Goal: Find specific page/section: Find specific page/section

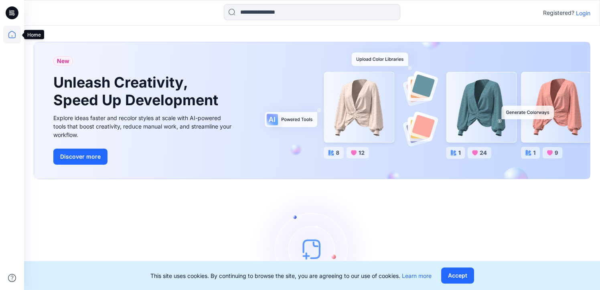
click at [12, 35] on icon at bounding box center [12, 35] width 18 height 18
click at [583, 12] on p "Login" at bounding box center [583, 13] width 14 height 8
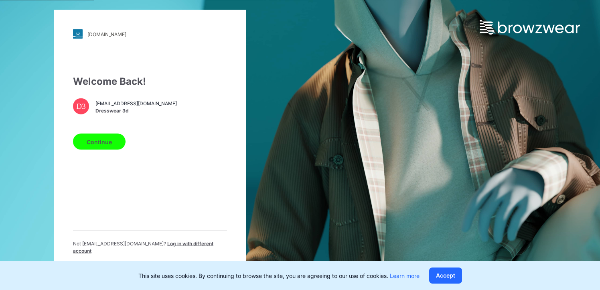
click at [111, 138] on button "Continue" at bounding box center [99, 142] width 53 height 16
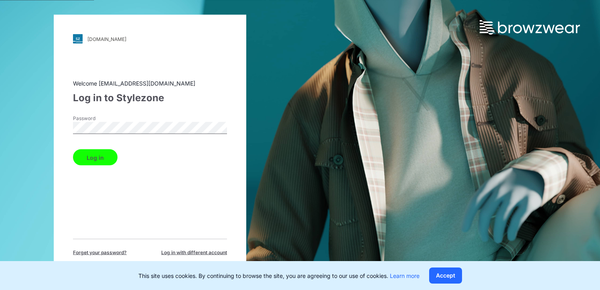
click at [102, 159] on button "Log in" at bounding box center [95, 157] width 45 height 16
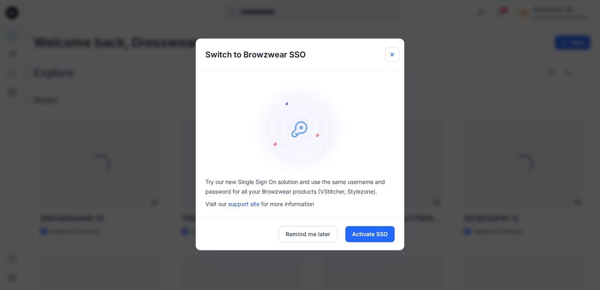
click at [393, 51] on icon "Close" at bounding box center [392, 54] width 6 height 6
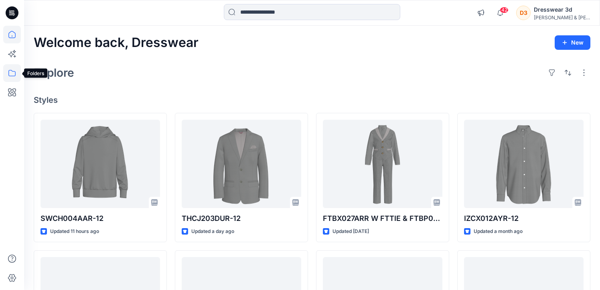
click at [12, 75] on icon at bounding box center [12, 73] width 18 height 18
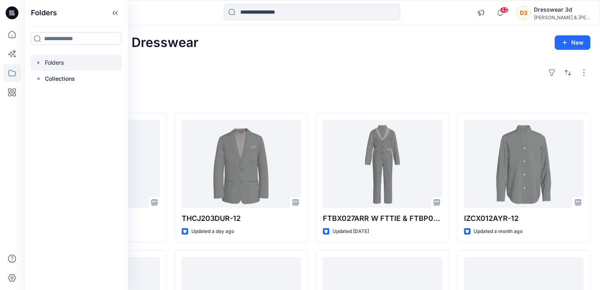
click at [60, 63] on div at bounding box center [75, 63] width 91 height 16
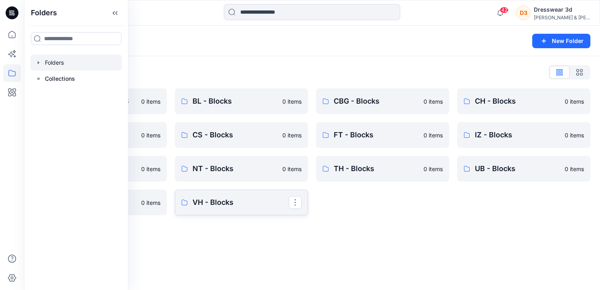
click at [221, 200] on p "VH - Blocks" at bounding box center [241, 202] width 96 height 11
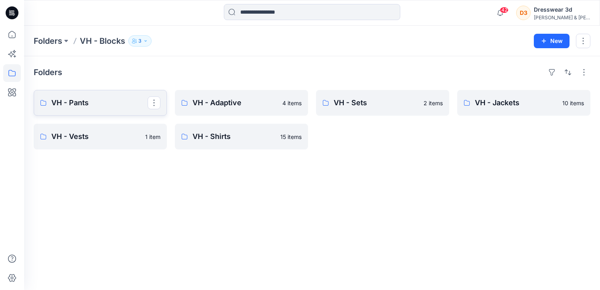
click at [119, 98] on p "VH - Pants" at bounding box center [99, 102] width 96 height 11
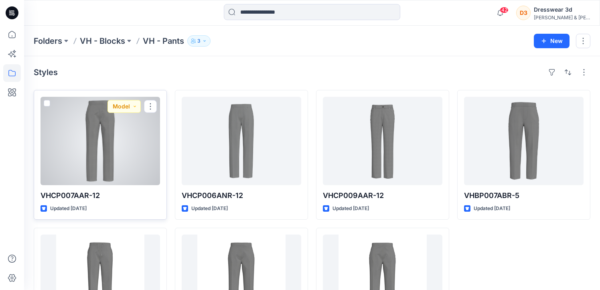
click at [113, 133] on div at bounding box center [101, 141] width 120 height 88
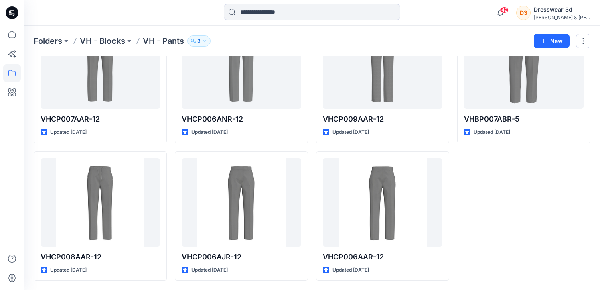
scroll to position [77, 0]
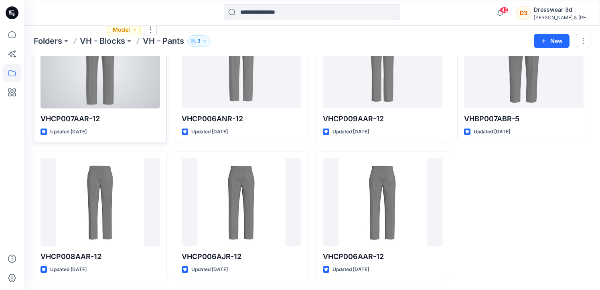
click at [121, 87] on div at bounding box center [101, 64] width 120 height 88
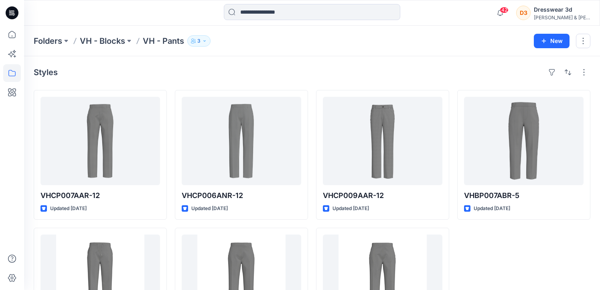
scroll to position [77, 0]
